Goal: Task Accomplishment & Management: Manage account settings

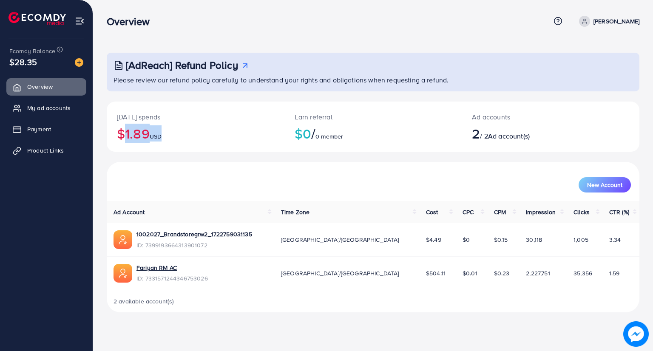
drag, startPoint x: 118, startPoint y: 131, endPoint x: 187, endPoint y: 130, distance: 69.7
click at [165, 128] on h2 "$1.89 USD" at bounding box center [195, 133] width 157 height 16
click at [187, 130] on h2 "$1.89 USD" at bounding box center [195, 133] width 157 height 16
click at [51, 129] on span "Payment" at bounding box center [41, 129] width 24 height 9
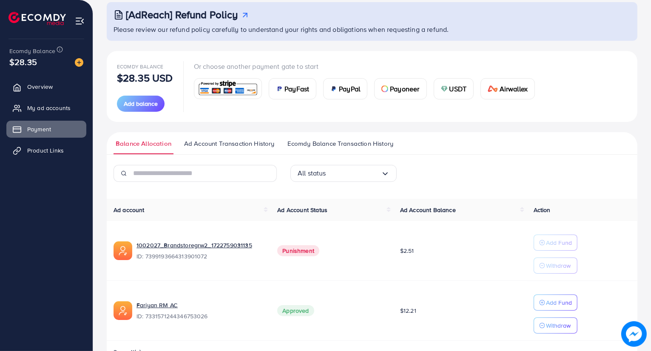
scroll to position [75, 0]
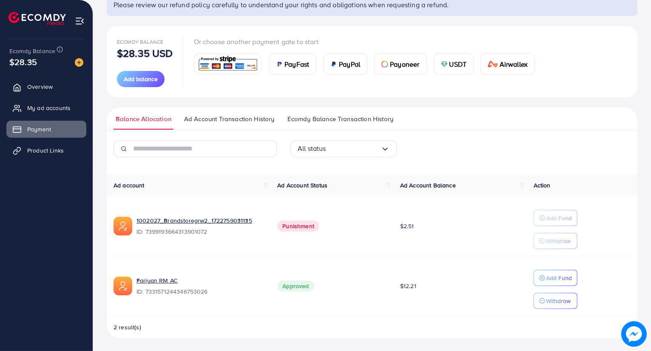
drag, startPoint x: 393, startPoint y: 283, endPoint x: 430, endPoint y: 283, distance: 37.4
click at [427, 283] on tr "Fariyan RM AC ID: 7331571244346753026 Approved $12.21 Add Fund Withdraw" at bounding box center [372, 286] width 531 height 60
click at [430, 283] on td "$12.21" at bounding box center [459, 286] width 133 height 60
click at [57, 147] on span "Product Links" at bounding box center [47, 150] width 37 height 9
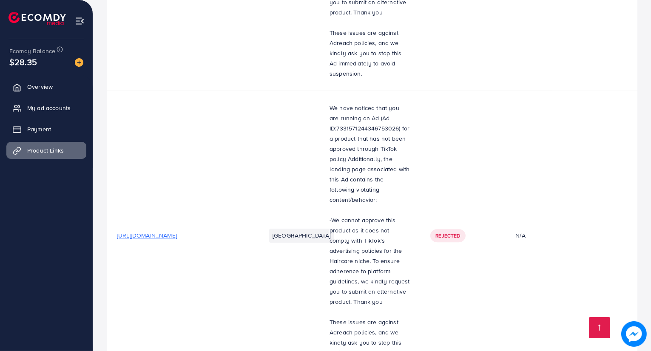
scroll to position [2627, 0]
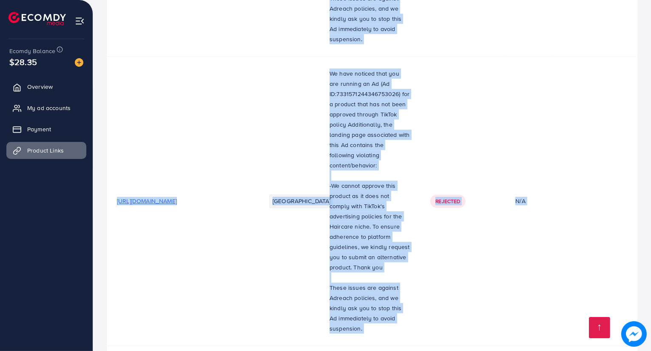
drag, startPoint x: 466, startPoint y: 310, endPoint x: 539, endPoint y: 312, distance: 72.7
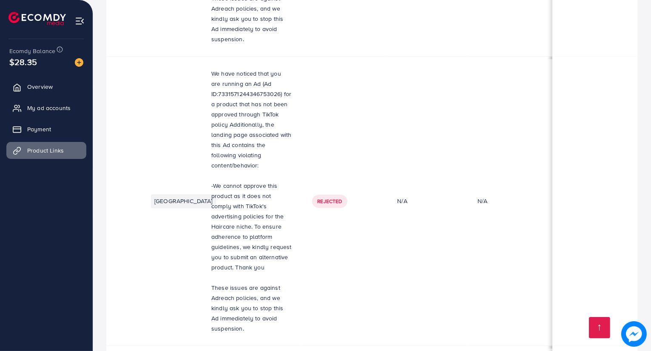
scroll to position [0, 0]
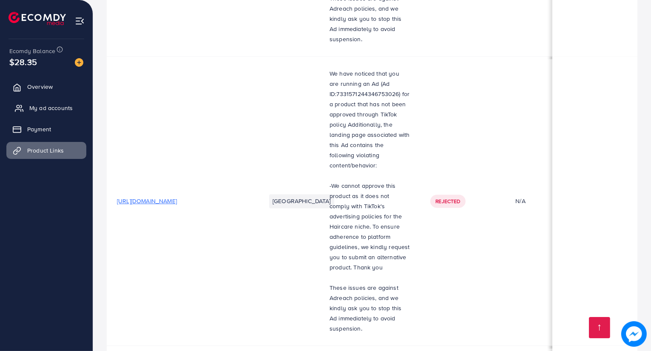
click at [41, 106] on span "My ad accounts" at bounding box center [50, 108] width 43 height 9
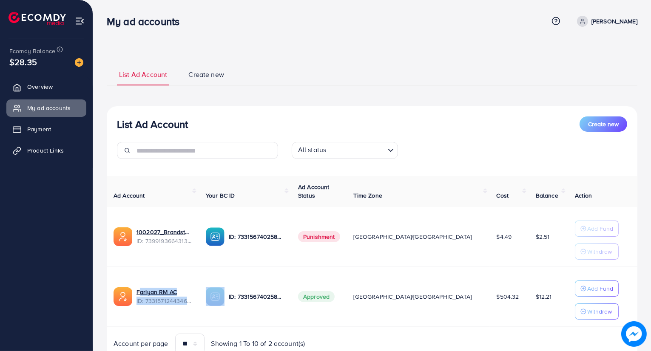
drag, startPoint x: 136, startPoint y: 281, endPoint x: 241, endPoint y: 274, distance: 105.2
click at [241, 275] on tr "Fariyan RM AC ID: 7331571244346753026 ID: 7331567402586669057 Approved Asia/[GE…" at bounding box center [372, 297] width 531 height 60
click at [241, 274] on td "ID: 7331567402586669057" at bounding box center [245, 297] width 92 height 60
click at [335, 291] on span "Approved" at bounding box center [316, 296] width 37 height 11
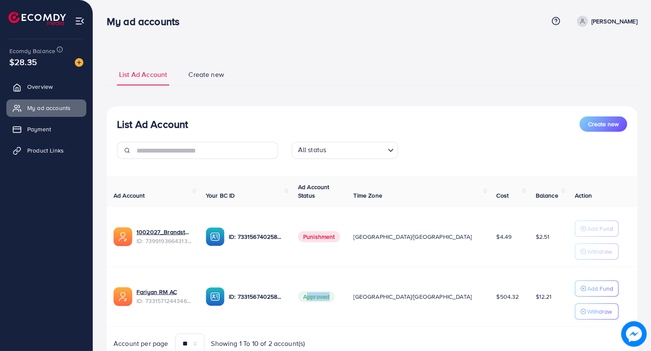
click at [335, 291] on span "Approved" at bounding box center [316, 296] width 37 height 11
drag, startPoint x: 486, startPoint y: 293, endPoint x: 460, endPoint y: 293, distance: 25.9
click at [490, 293] on td "$504.32" at bounding box center [509, 297] width 39 height 60
drag, startPoint x: 529, startPoint y: 299, endPoint x: 518, endPoint y: 295, distance: 11.6
click at [529, 295] on td "$12.21" at bounding box center [548, 297] width 39 height 60
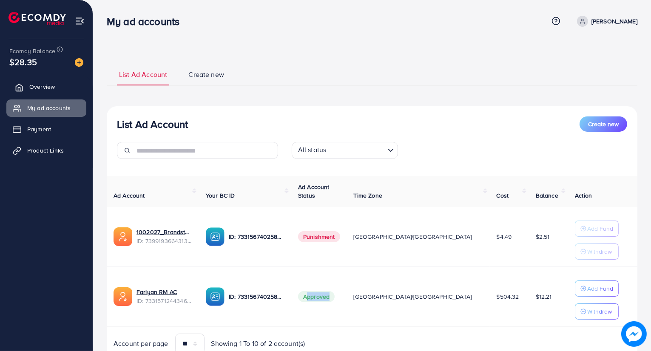
click at [44, 79] on link "Overview" at bounding box center [46, 86] width 80 height 17
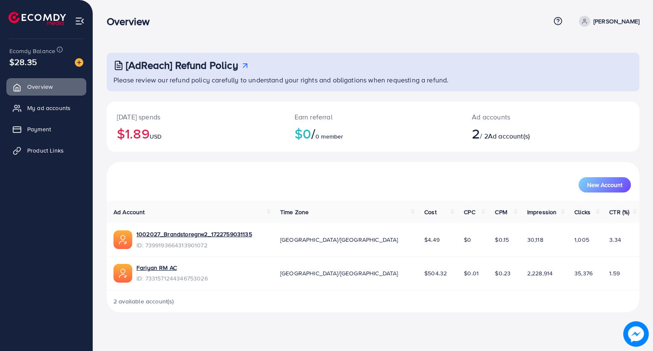
drag, startPoint x: 617, startPoint y: 19, endPoint x: 614, endPoint y: 34, distance: 15.5
click at [616, 19] on p "[PERSON_NAME]" at bounding box center [616, 21] width 46 height 10
click at [598, 75] on link "Log out" at bounding box center [598, 69] width 81 height 19
